Goal: Transaction & Acquisition: Purchase product/service

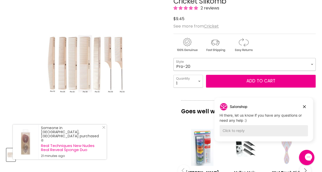
click at [311, 61] on select "Pro-10 Pro-20 Pro-25 Pro-30 Pro-35 Pro-50 Pro-55" at bounding box center [244, 64] width 142 height 13
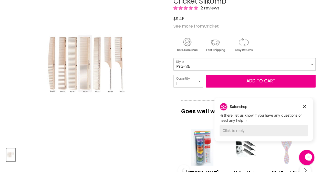
click at [173, 58] on select "Pro-10 Pro-20 Pro-25 Pro-30 Pro-35 Pro-50 Pro-55" at bounding box center [244, 64] width 142 height 13
select select "Pro-35"
click at [198, 82] on select "1 2 3 4 5 6 7 8 9 10+" at bounding box center [187, 81] width 29 height 13
select select "6"
click at [173, 75] on select "1 2 3 4 5 6 7 8 9 10+" at bounding box center [187, 81] width 29 height 13
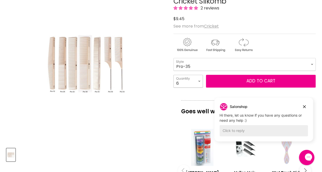
type input "6"
click at [201, 81] on select "1 2 3 4 5 6 7 8 9 10+" at bounding box center [187, 81] width 29 height 13
select select "4"
click at [173, 75] on select "1 2 3 4 5 6 7 8 9 10+" at bounding box center [187, 81] width 29 height 13
type input "4"
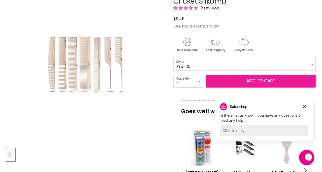
click at [221, 82] on button "Add to cart" at bounding box center [260, 81] width 109 height 13
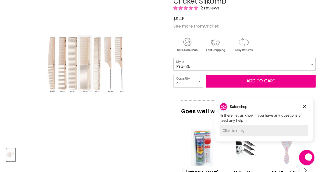
click at [201, 64] on select "Pro-10 Pro-20 Pro-25 Pro-30 Pro-35 Pro-50 Pro-55" at bounding box center [244, 64] width 142 height 13
click at [173, 58] on select "Pro-10 Pro-20 Pro-25 Pro-30 Pro-35 Pro-50 Pro-55" at bounding box center [244, 64] width 142 height 13
select select "Pro-25"
click at [196, 80] on select "1 2 3 4 5 6 7 8 9 10+" at bounding box center [187, 81] width 29 height 13
select select "2"
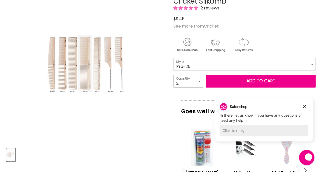
click at [173, 75] on select "1 2 3 4 5 6 7 8 9 10+" at bounding box center [187, 81] width 29 height 13
type input "2"
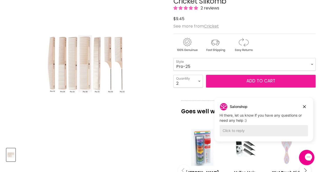
click at [221, 84] on button "Add to cart" at bounding box center [260, 81] width 109 height 13
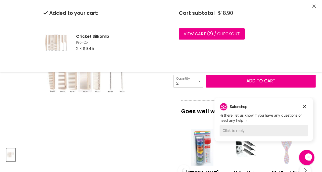
click at [161, 100] on div "Click or scroll to zoom Tap or pinch to zoom" at bounding box center [85, 64] width 159 height 159
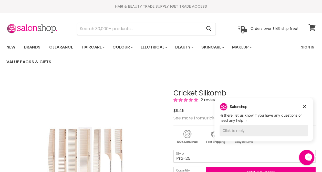
click at [313, 27] on icon at bounding box center [311, 27] width 7 height 7
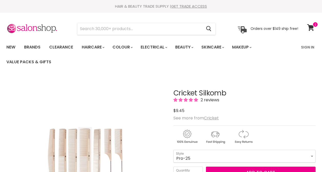
select select "2"
click at [203, 157] on select "Pro-10 Pro-20 Pro-25 Pro-30 Pro-35 Pro-50 Pro-55" at bounding box center [244, 156] width 142 height 13
click at [201, 128] on div "Main content" at bounding box center [244, 136] width 142 height 20
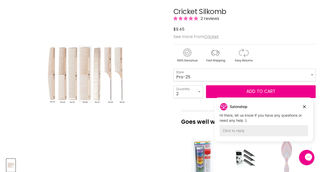
scroll to position [84, 0]
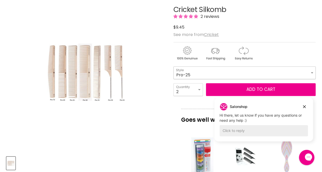
click at [244, 73] on select "Pro-10 Pro-20 Pro-25 Pro-30 Pro-35 Pro-50 Pro-55" at bounding box center [244, 73] width 142 height 13
click at [173, 67] on select "Pro-10 Pro-20 Pro-25 Pro-30 Pro-35 Pro-50 Pro-55" at bounding box center [244, 73] width 142 height 13
select select "Pro-35"
click at [199, 91] on select "1 2 3 4 5 6 7 8 9 10+" at bounding box center [187, 89] width 29 height 13
select select "4"
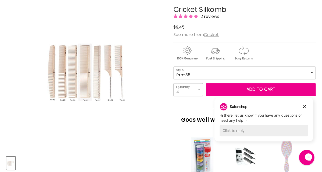
click at [173, 83] on select "1 2 3 4 5 6 7 8 9 10+" at bounding box center [187, 89] width 29 height 13
type input "4"
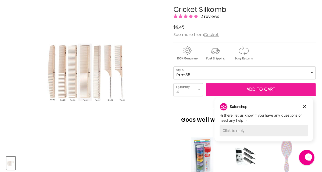
click at [228, 88] on button "Add to cart" at bounding box center [260, 89] width 109 height 13
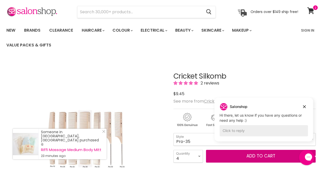
scroll to position [12, 0]
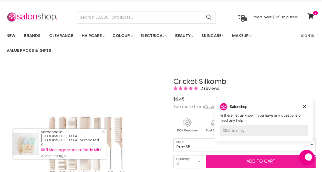
click at [243, 160] on button "Add to cart" at bounding box center [260, 162] width 109 height 13
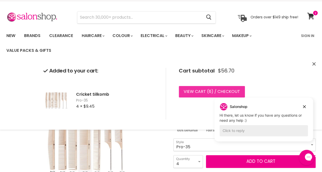
click at [208, 90] on span "6" at bounding box center [209, 92] width 3 height 6
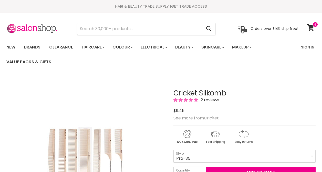
select select "4"
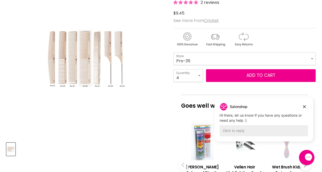
scroll to position [91, 0]
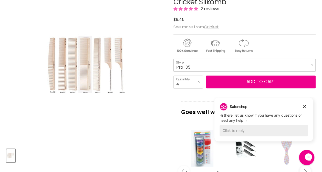
click at [232, 63] on select "Pro-10 Pro-20 Pro-25 Pro-30 Pro-35 Pro-50 Pro-55" at bounding box center [244, 65] width 142 height 13
click at [173, 59] on select "Pro-10 Pro-20 Pro-25 Pro-30 Pro-35 Pro-50 Pro-55" at bounding box center [244, 65] width 142 height 13
select select "Pro-55"
click at [197, 84] on select "1 2 3 4 5 6 7 8 9 10+" at bounding box center [187, 82] width 29 height 13
select select "2"
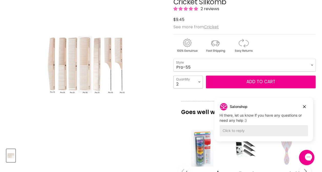
click at [173, 76] on select "1 2 3 4 5 6 7 8 9 10+" at bounding box center [187, 82] width 29 height 13
type input "2"
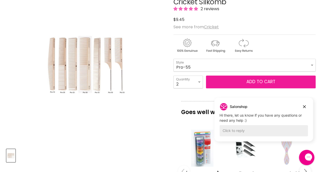
click at [218, 82] on button "Add to cart" at bounding box center [260, 82] width 109 height 13
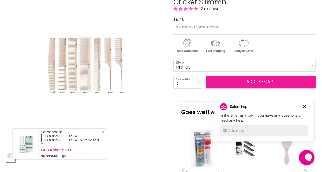
click at [239, 81] on button "Add to cart" at bounding box center [260, 82] width 109 height 13
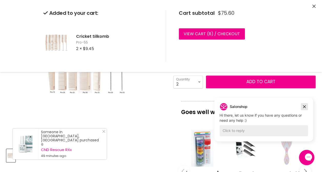
click at [303, 105] on icon "Dismiss campaign" at bounding box center [303, 107] width 5 height 6
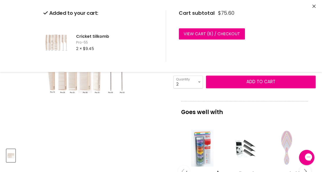
click at [314, 8] on icon "Close" at bounding box center [313, 6] width 3 height 3
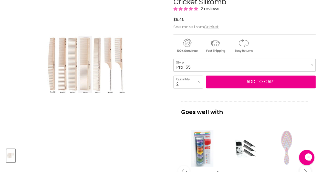
click at [262, 61] on select "Pro-10 Pro-20 Pro-25 Pro-30 Pro-35 Pro-50 Pro-55" at bounding box center [244, 65] width 142 height 13
click at [173, 59] on select "Pro-10 Pro-20 Pro-25 Pro-30 Pro-35 Pro-50 Pro-55" at bounding box center [244, 65] width 142 height 13
select select "Pro-50"
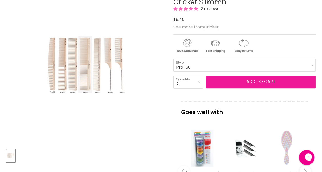
click at [227, 80] on button "Add to cart" at bounding box center [260, 82] width 109 height 13
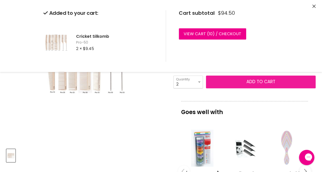
click at [248, 82] on button "Add to cart" at bounding box center [260, 82] width 109 height 13
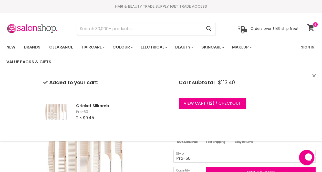
click at [309, 30] on icon at bounding box center [310, 27] width 7 height 7
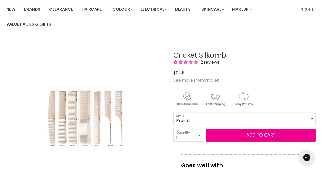
scroll to position [39, 0]
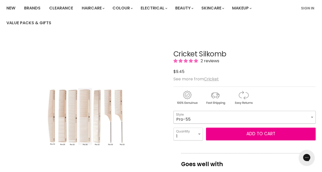
click at [249, 113] on select "Pro-10 Pro-20 Pro-25 Pro-30 Pro-35 Pro-50 Pro-55" at bounding box center [244, 117] width 142 height 13
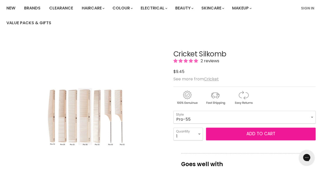
click at [249, 136] on span "Add to cart" at bounding box center [260, 134] width 29 height 6
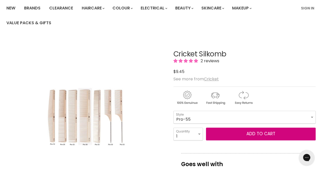
scroll to position [0, 0]
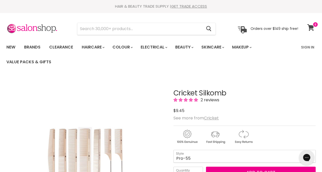
click at [310, 28] on icon at bounding box center [310, 27] width 7 height 7
